Goal: Book appointment/travel/reservation

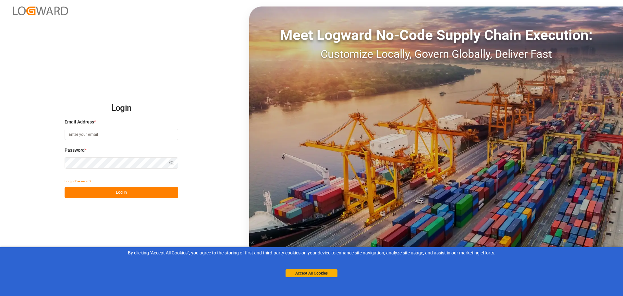
click at [140, 132] on input at bounding box center [122, 134] width 114 height 11
click at [137, 131] on input at bounding box center [122, 134] width 114 height 11
click at [69, 137] on input at bounding box center [122, 134] width 114 height 11
paste input "Pomidor24!"
type input "Pomidor24!"
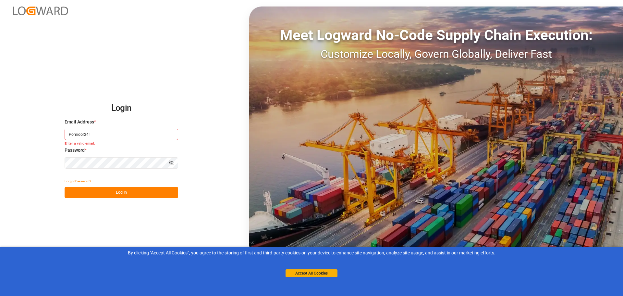
click at [174, 165] on button "Show password" at bounding box center [172, 162] width 14 height 11
click at [146, 193] on button "Log In" at bounding box center [122, 192] width 114 height 11
click at [93, 132] on input "Pomidor24!" at bounding box center [122, 134] width 114 height 11
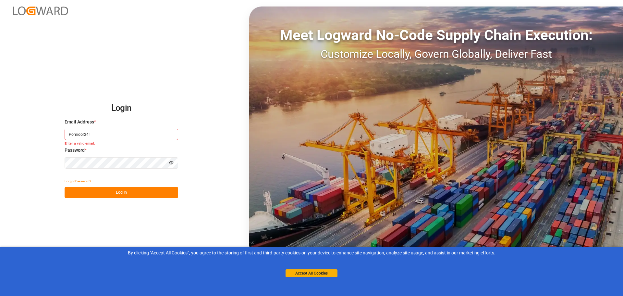
paste input "[PERSON_NAME][EMAIL_ADDRESS][DOMAIN_NAME]"
type input "[PERSON_NAME][EMAIL_ADDRESS][DOMAIN_NAME]"
click at [99, 198] on button "Log In" at bounding box center [122, 192] width 114 height 11
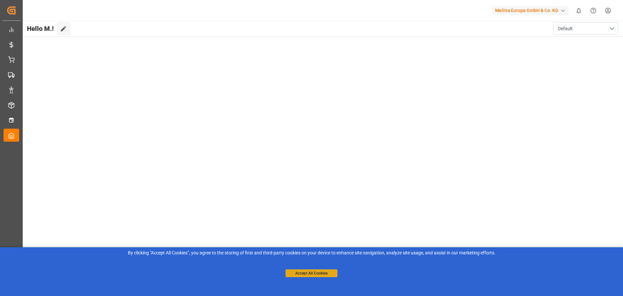
click at [308, 272] on button "Accept All Cookies" at bounding box center [312, 273] width 52 height 8
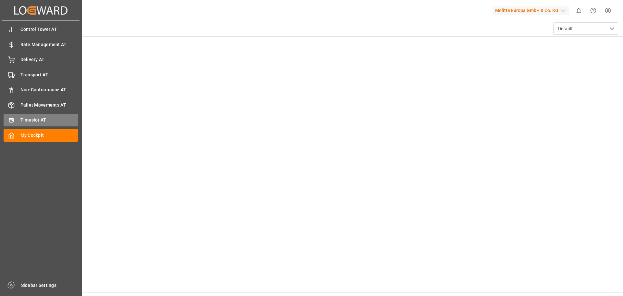
click at [29, 118] on span "Timeslot AT" at bounding box center [49, 120] width 58 height 7
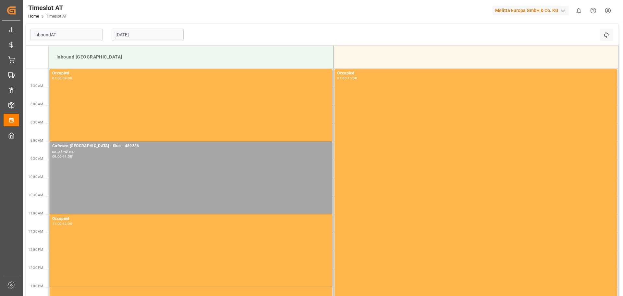
type input "Inbound AT"
click at [93, 33] on icon "open menu" at bounding box center [96, 35] width 8 height 8
click at [95, 33] on icon "close menu" at bounding box center [96, 35] width 8 height 8
click at [136, 37] on input "[DATE]" at bounding box center [148, 35] width 72 height 12
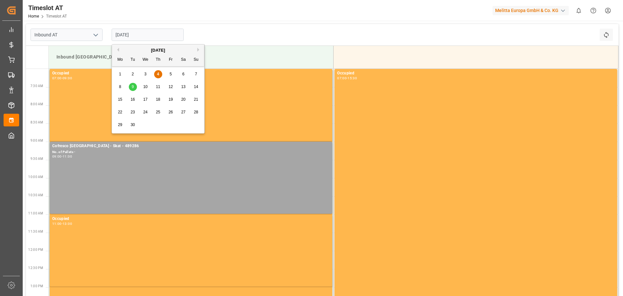
click at [133, 89] on span "9" at bounding box center [133, 86] width 2 height 5
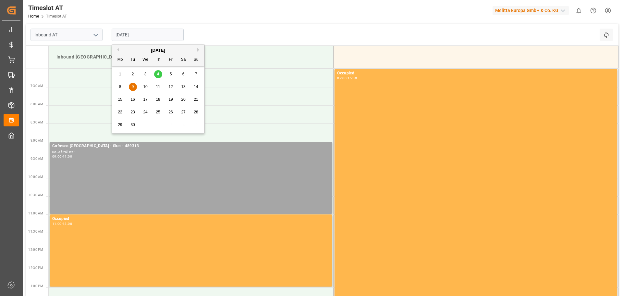
click at [156, 38] on input "[DATE]" at bounding box center [148, 35] width 72 height 12
click at [146, 85] on span "10" at bounding box center [145, 86] width 4 height 5
type input "[DATE]"
